Goal: Task Accomplishment & Management: Check status

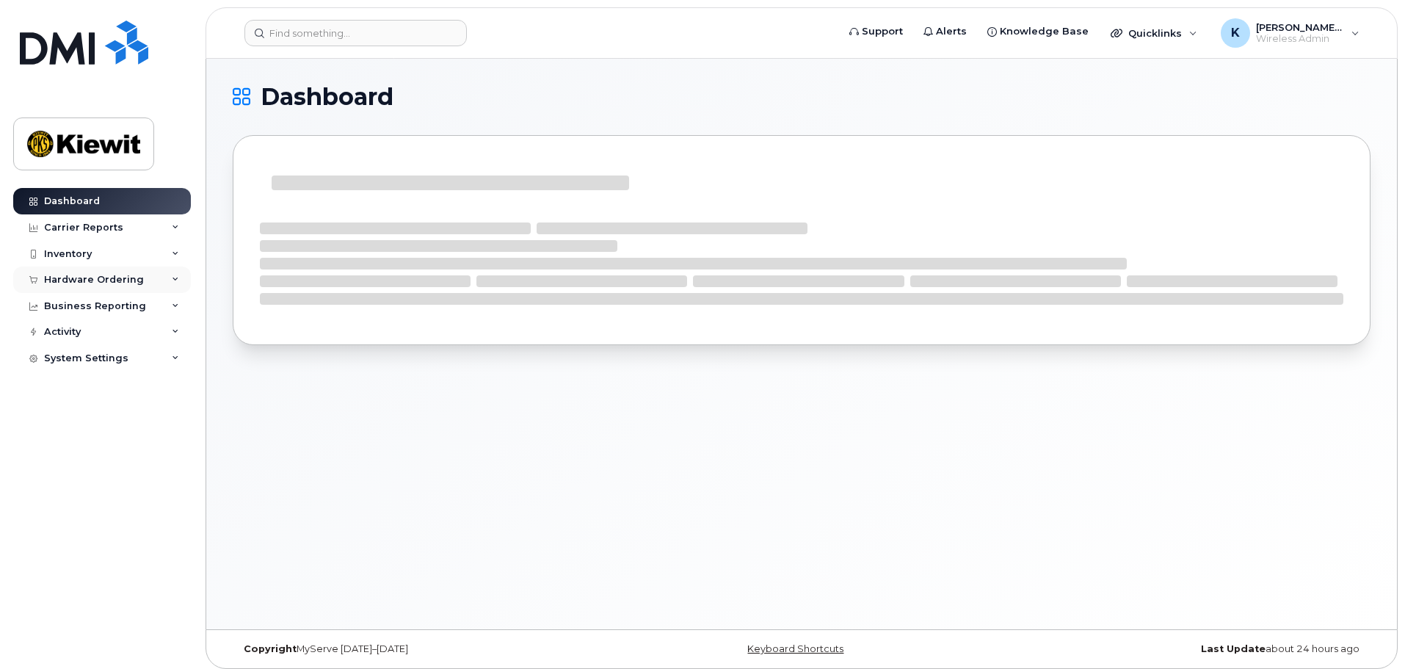
click at [154, 283] on div "Hardware Ordering" at bounding box center [102, 280] width 178 height 26
click at [137, 336] on link "Orders" at bounding box center [115, 335] width 152 height 28
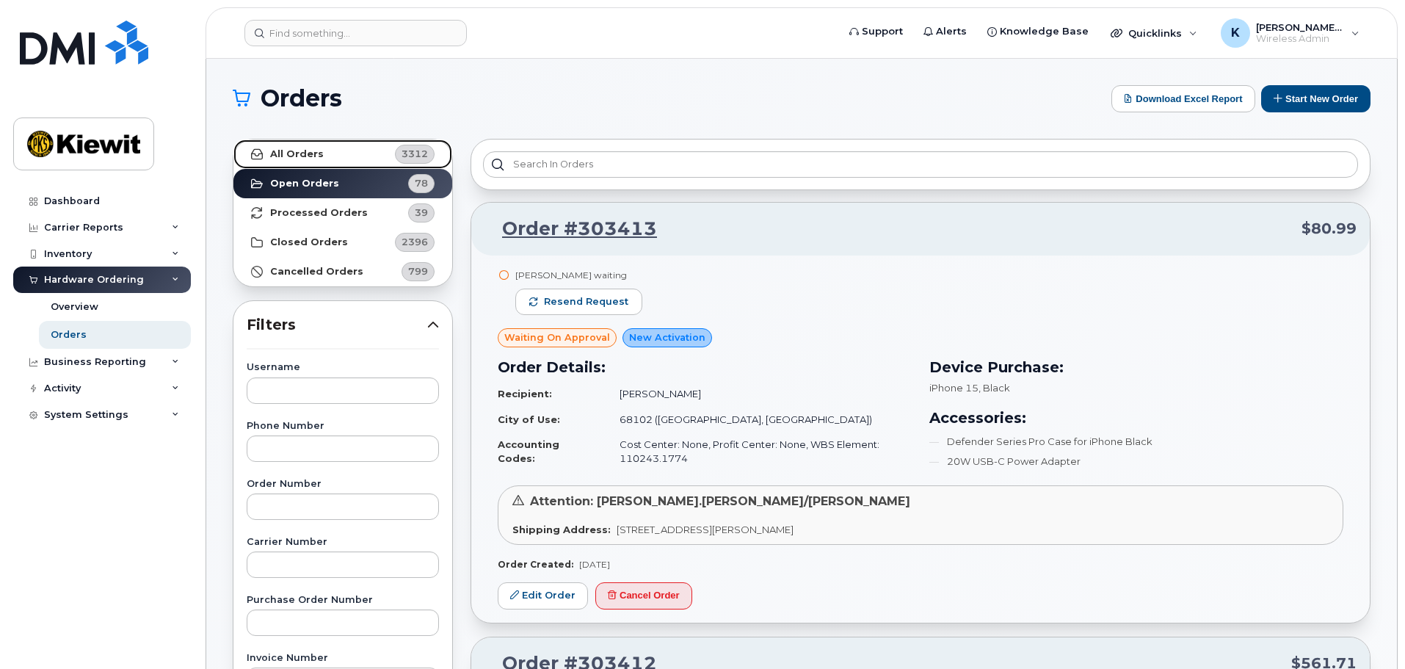
click at [361, 158] on link "All Orders 3312" at bounding box center [343, 154] width 219 height 29
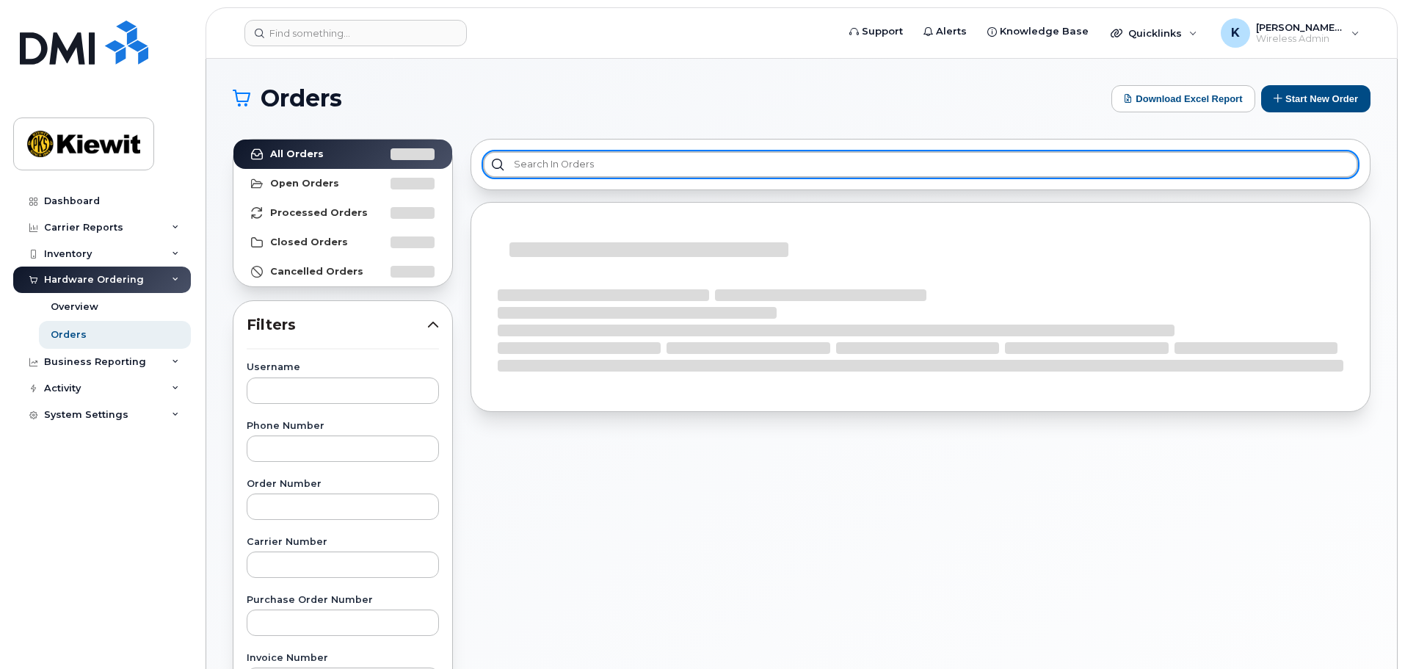
click at [561, 156] on input "text" at bounding box center [920, 164] width 875 height 26
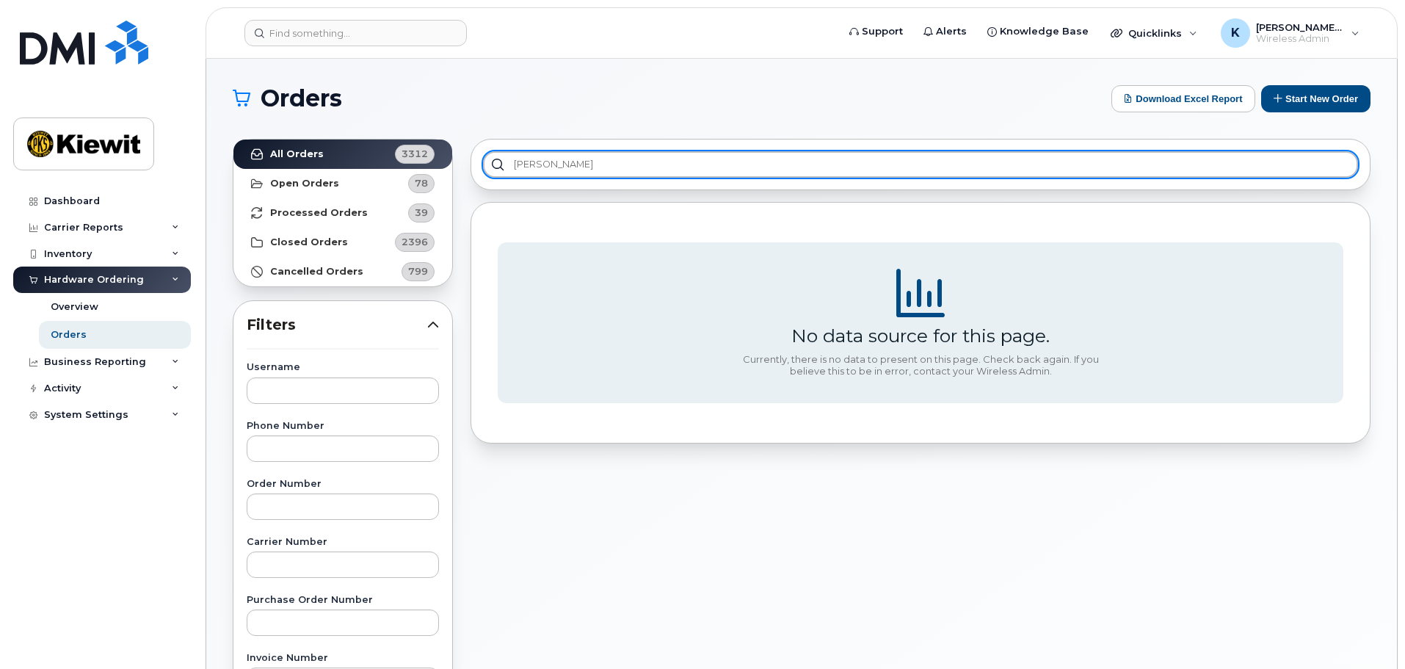
type input "kenny"
click at [561, 156] on input "kenny" at bounding box center [920, 164] width 875 height 26
type input "michael.roger"
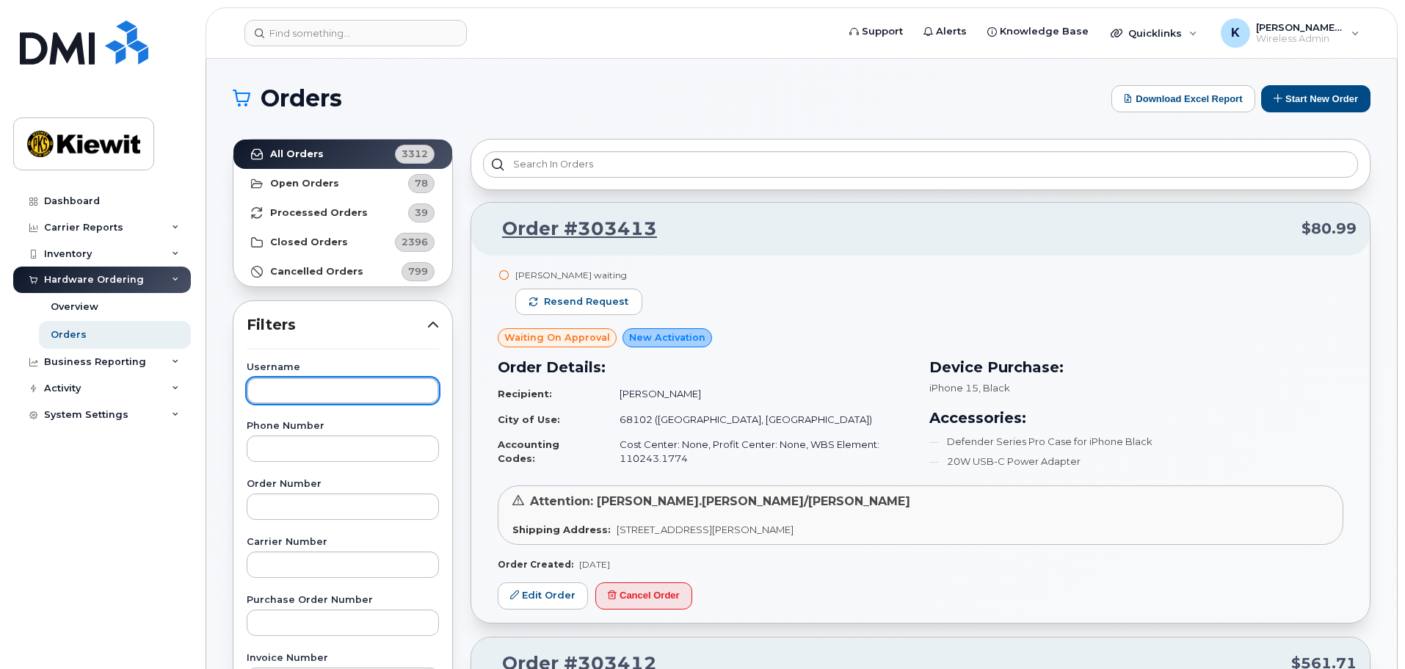
click at [375, 386] on input "text" at bounding box center [343, 390] width 192 height 26
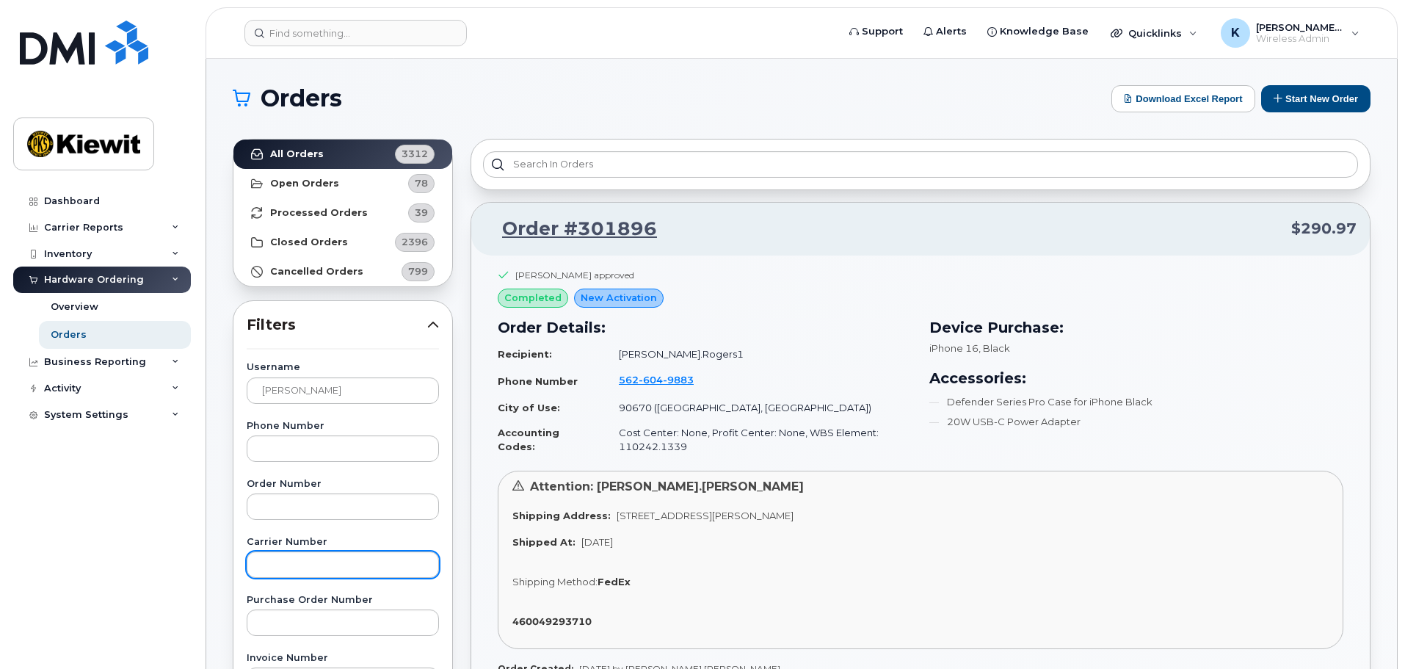
drag, startPoint x: 330, startPoint y: 413, endPoint x: 345, endPoint y: 349, distance: 66.3
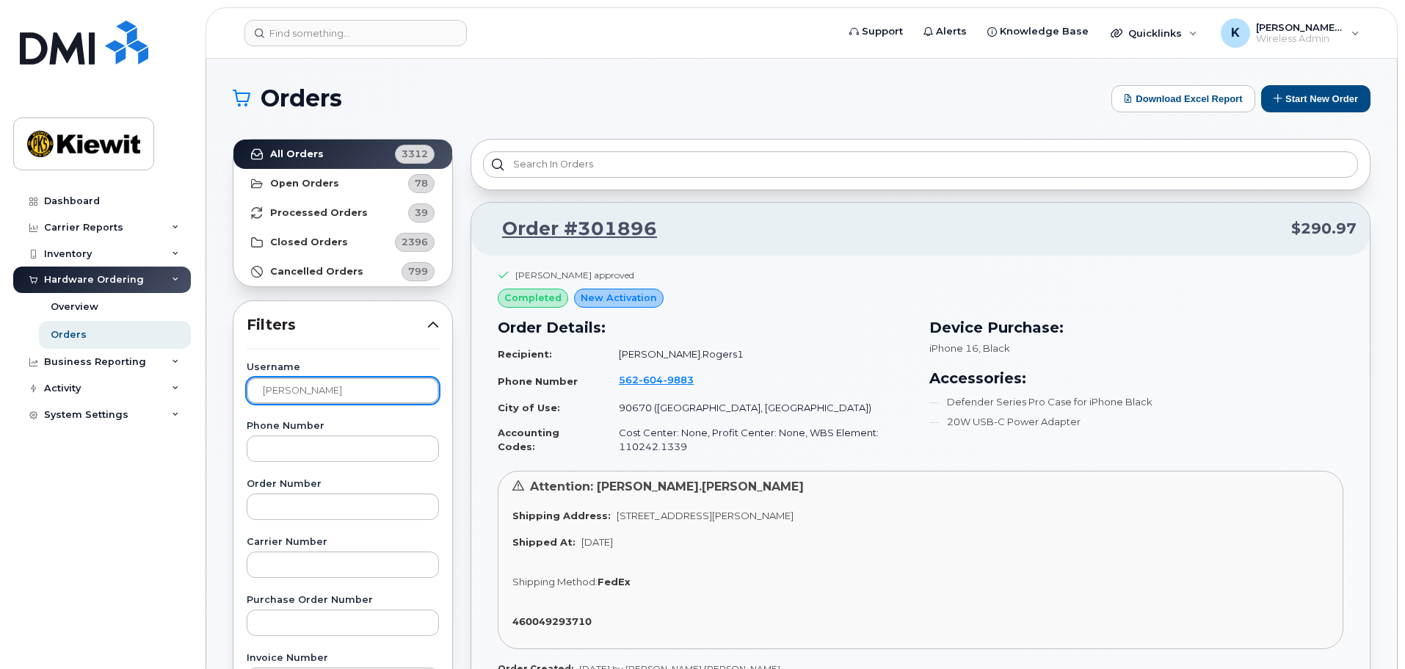
drag, startPoint x: 328, startPoint y: 393, endPoint x: 33, endPoint y: 497, distance: 313.1
type input "Kenny"
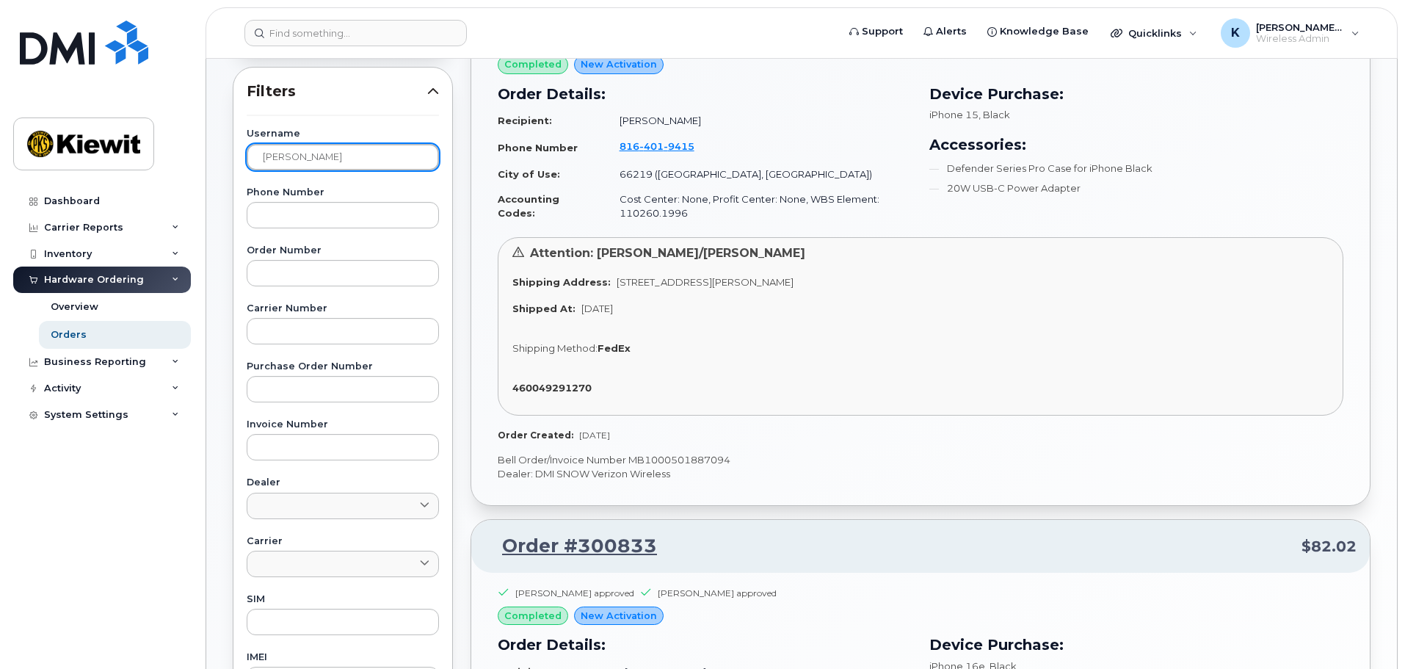
scroll to position [73, 0]
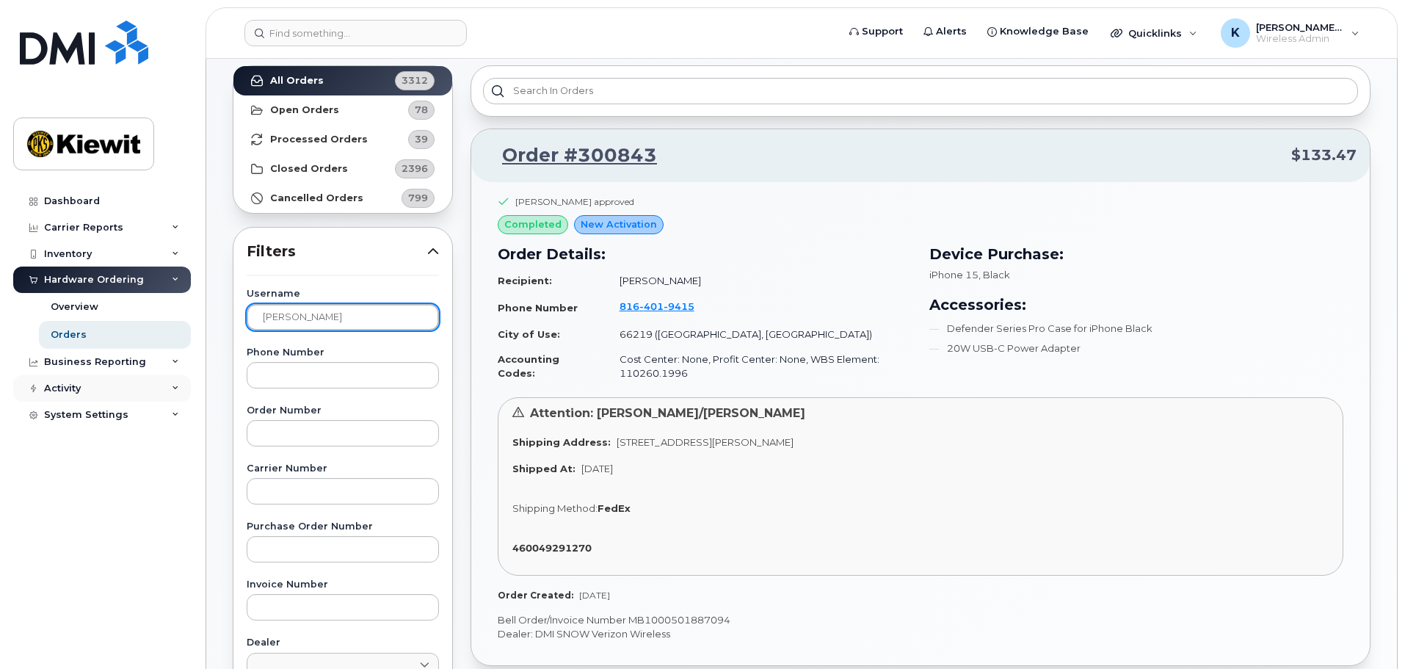
click at [220, 346] on div "Orders Download Excel Report Start New Order All Orders 3312 Open Orders 78 Pro…" at bounding box center [801, 621] width 1191 height 1272
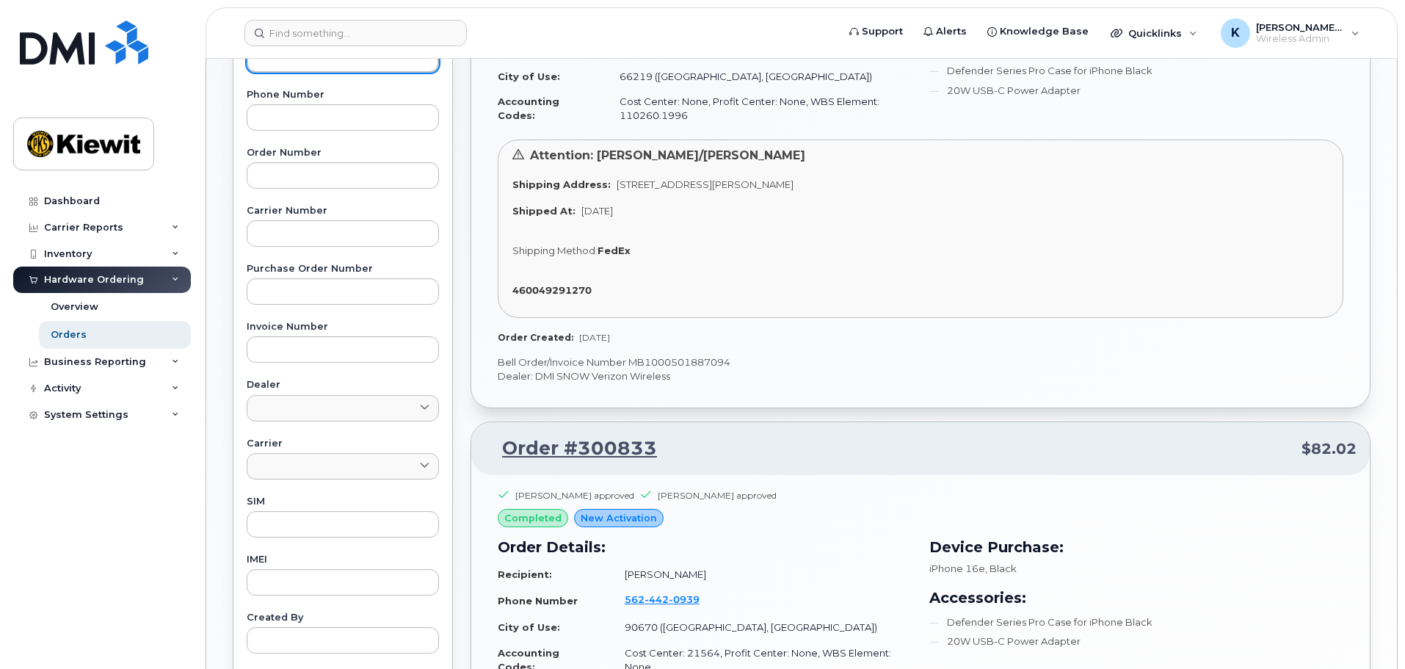
scroll to position [661, 0]
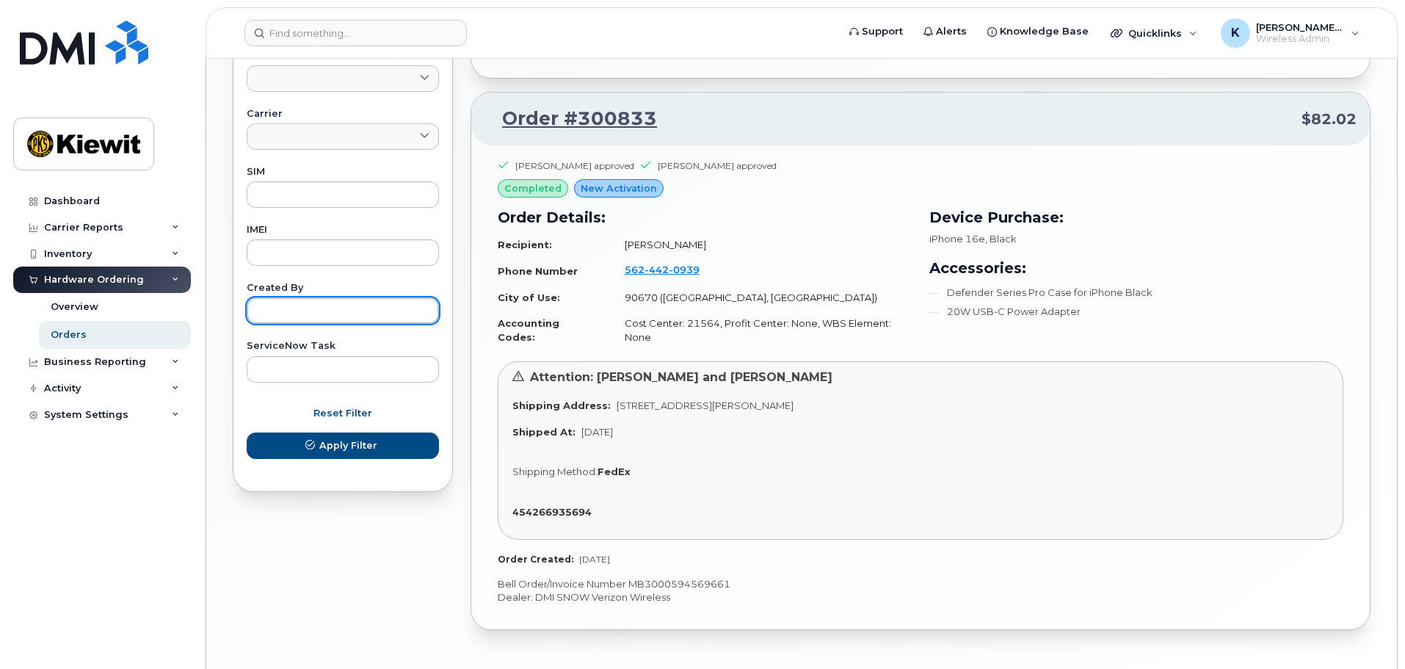
click at [372, 311] on input "text" at bounding box center [343, 310] width 192 height 26
type input "/"
type input "Kenny"
click at [247, 433] on button "Apply Filter" at bounding box center [343, 446] width 192 height 26
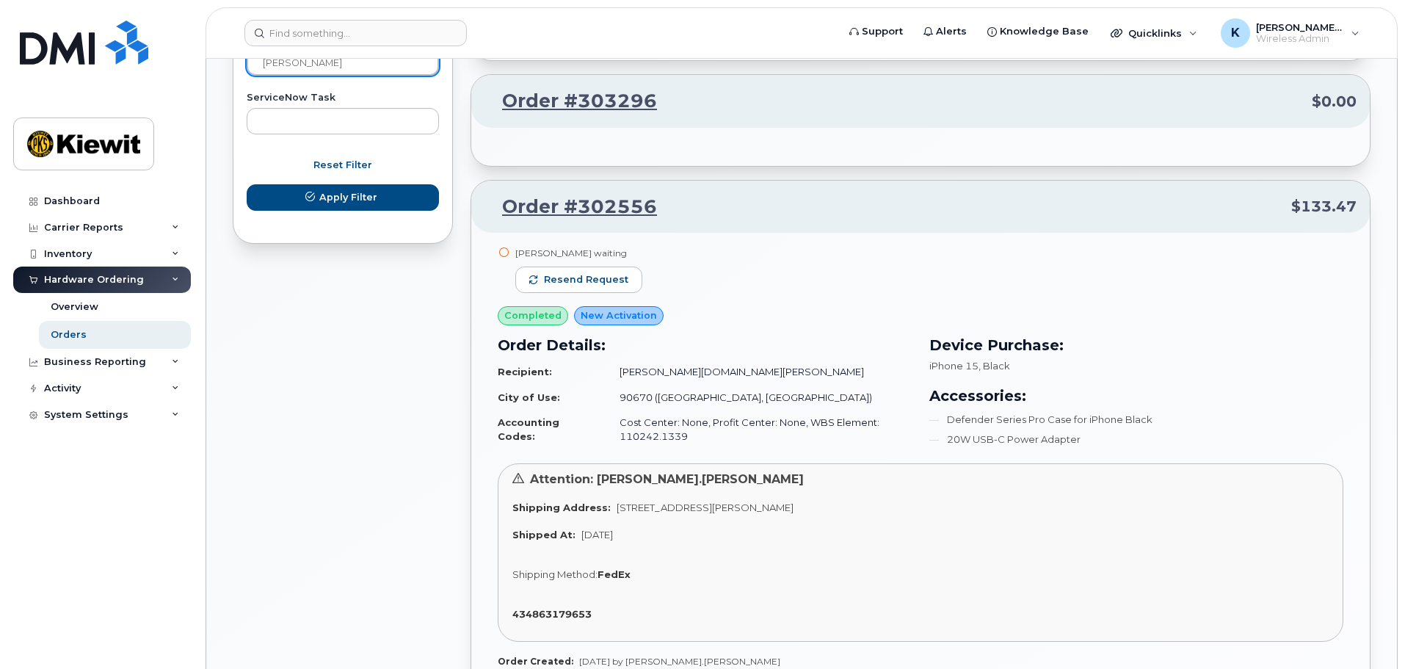
scroll to position [998, 0]
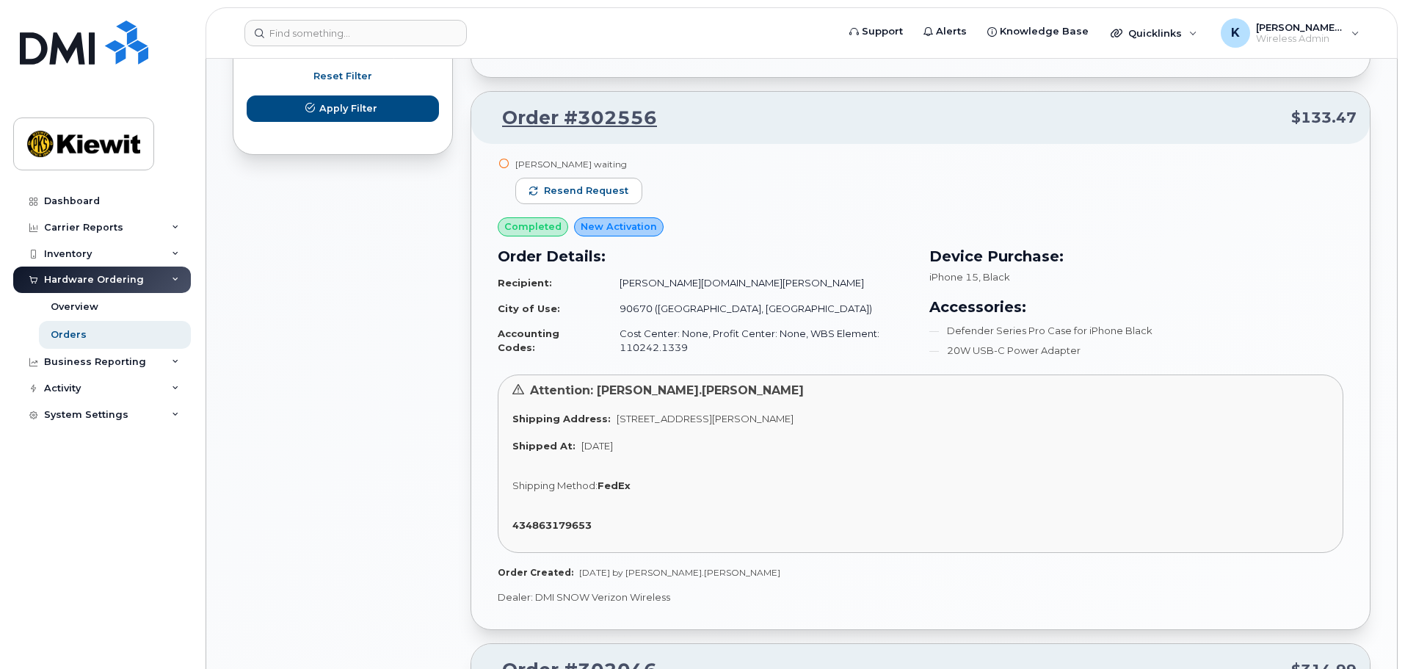
click at [1115, 588] on div "Dione Kenley waiting Resend request completed New Activation Order Details: Rec…" at bounding box center [920, 386] width 899 height 485
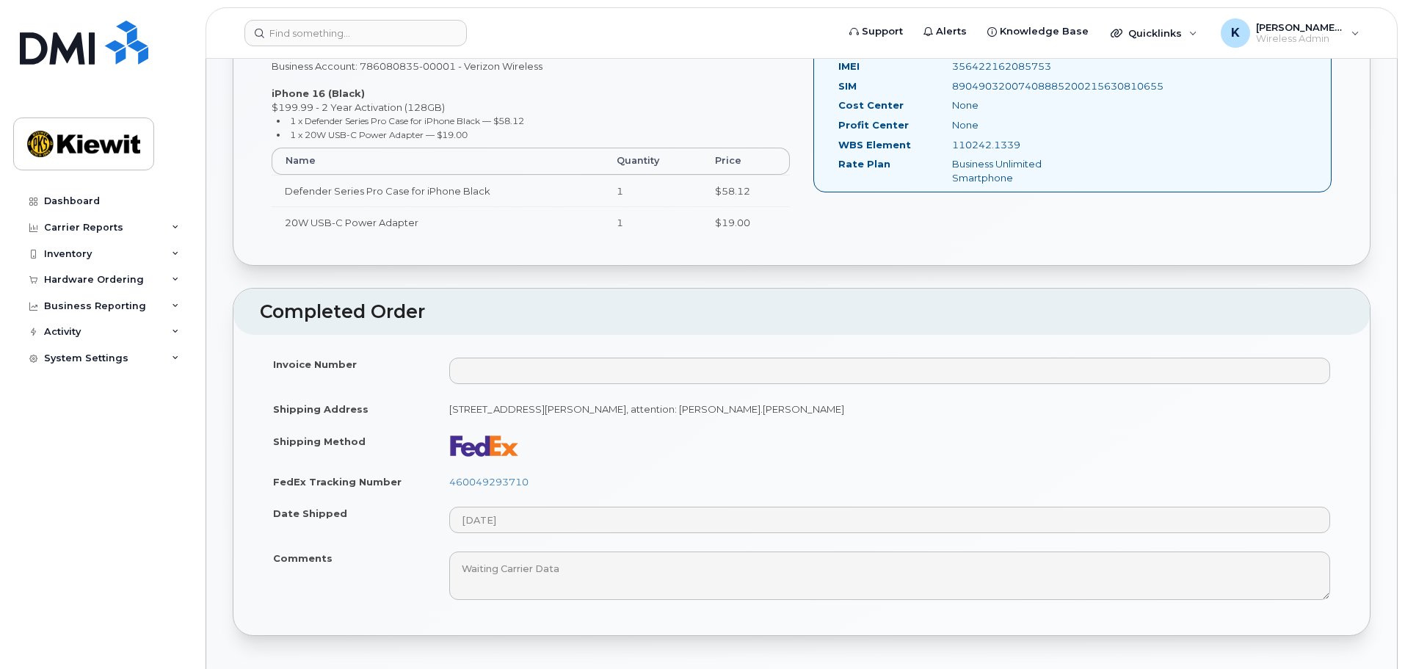
scroll to position [587, 0]
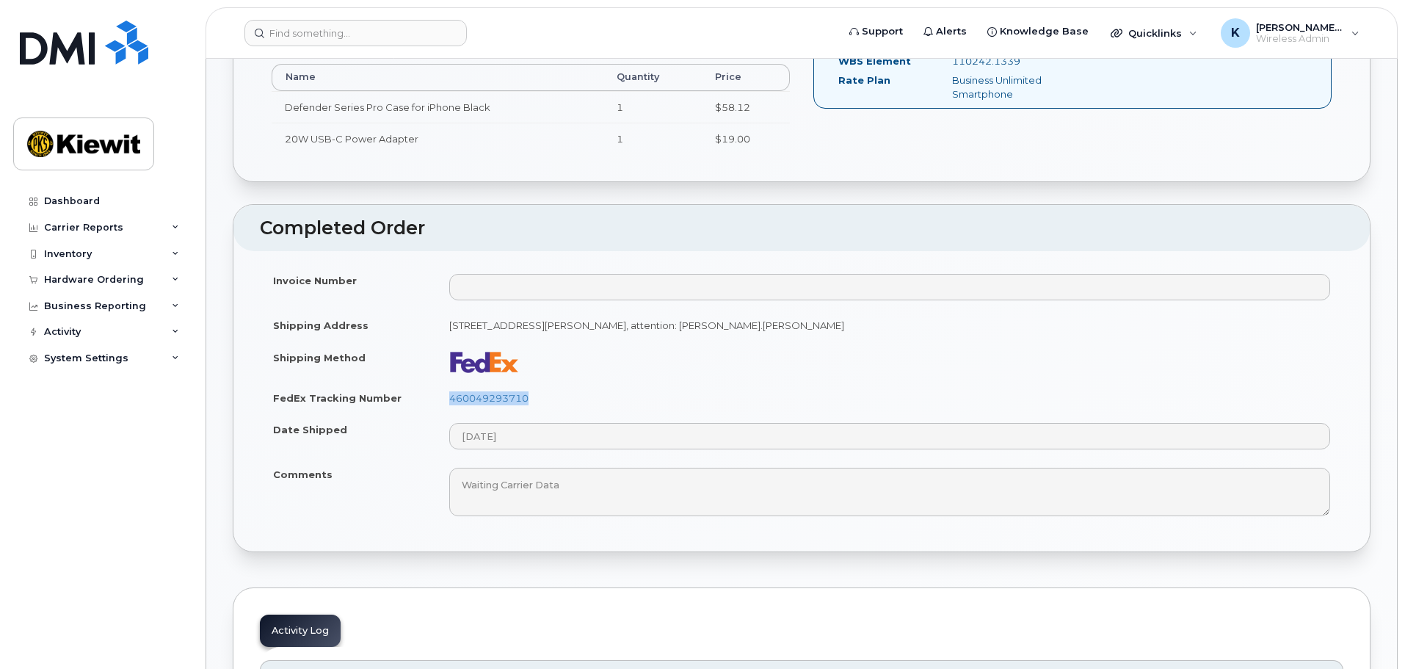
drag, startPoint x: 485, startPoint y: 404, endPoint x: 439, endPoint y: 407, distance: 46.4
click at [439, 407] on td "460049293710" at bounding box center [890, 398] width 908 height 32
copy link "460049293710"
click at [138, 438] on div "Dashboard Carrier Reports Monthly Billing Data Daily Data Pooling Average Costi…" at bounding box center [103, 417] width 181 height 459
